Goal: Find specific page/section

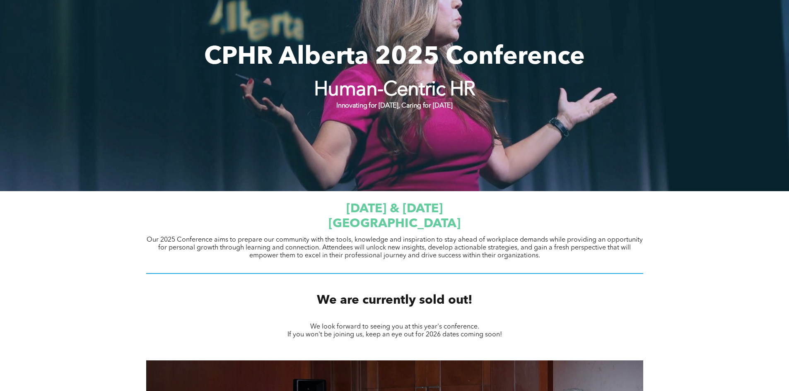
scroll to position [105, 0]
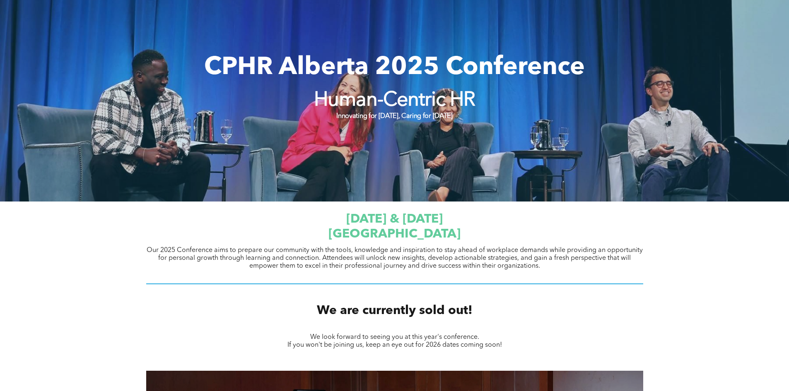
click at [405, 233] on span "[GEOGRAPHIC_DATA]" at bounding box center [394, 234] width 132 height 12
click at [399, 217] on span "[DATE] & [DATE]" at bounding box center [394, 219] width 96 height 12
click at [381, 219] on span "[DATE] & [DATE]" at bounding box center [394, 219] width 96 height 12
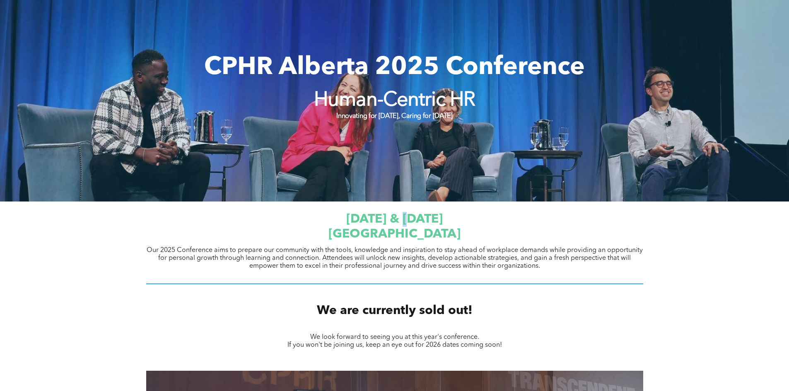
click at [381, 219] on span "[DATE] & [DATE]" at bounding box center [394, 219] width 96 height 12
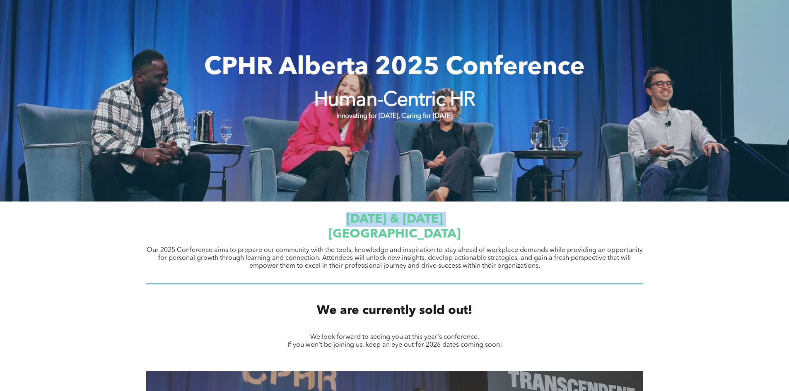
click at [381, 219] on span "[DATE] & [DATE]" at bounding box center [394, 219] width 96 height 12
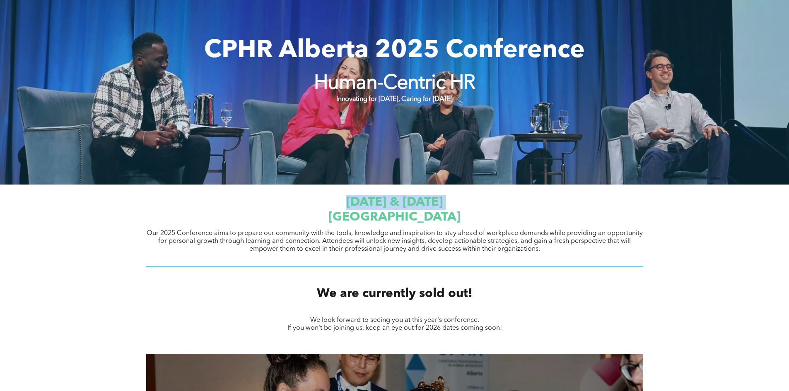
scroll to position [124, 0]
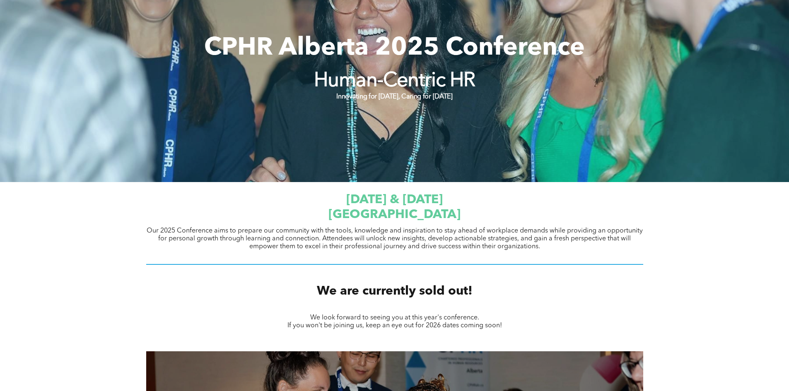
click at [392, 218] on span "[GEOGRAPHIC_DATA]" at bounding box center [394, 215] width 132 height 12
click at [328, 215] on span "[GEOGRAPHIC_DATA]" at bounding box center [394, 215] width 132 height 12
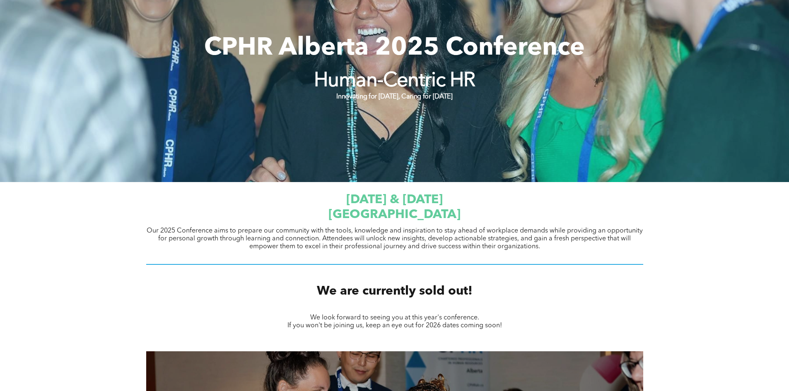
click at [328, 215] on span "[GEOGRAPHIC_DATA]" at bounding box center [394, 215] width 132 height 12
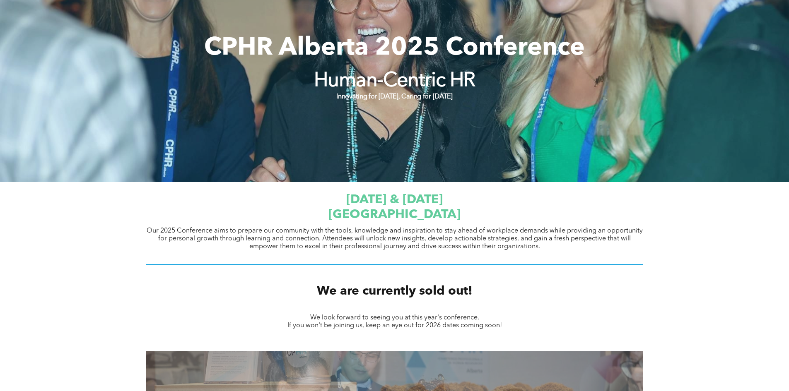
click at [255, 212] on h1 "[GEOGRAPHIC_DATA]" at bounding box center [394, 214] width 497 height 15
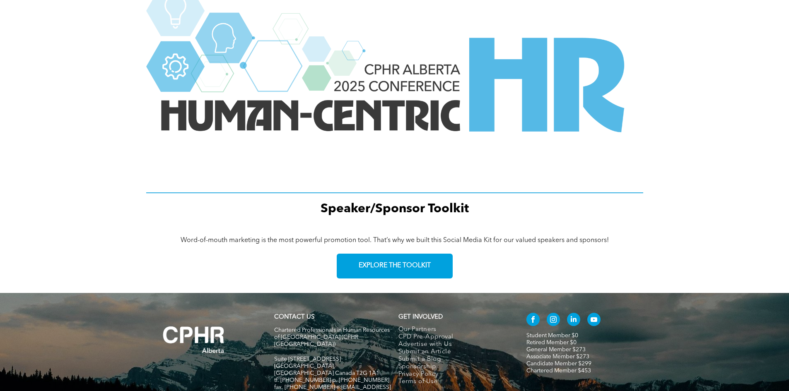
scroll to position [1098, 0]
